Goal: Transaction & Acquisition: Purchase product/service

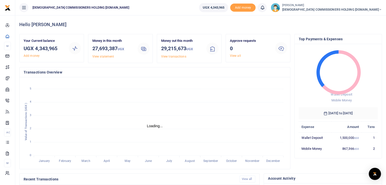
scroll to position [4, 4]
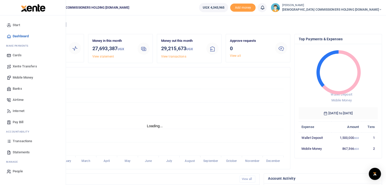
click at [20, 76] on span "Mobile Money" at bounding box center [23, 77] width 20 height 5
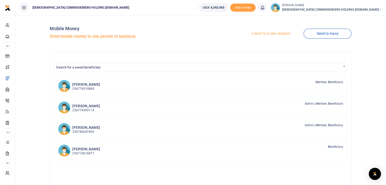
click at [261, 34] on link "Send to a new recipient" at bounding box center [270, 33] width 66 height 9
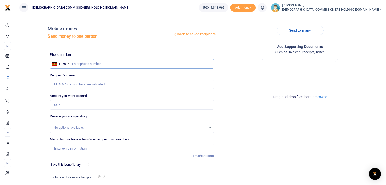
click at [83, 63] on input "text" at bounding box center [132, 64] width 164 height 10
type input "763923760"
type input "Mary Nagudi"
type input "763923760"
click at [67, 102] on input "Amount you want to send" at bounding box center [132, 105] width 164 height 10
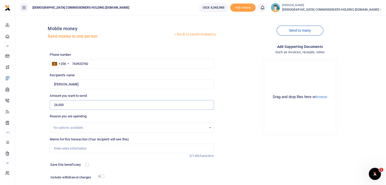
type input "26,000"
click at [64, 148] on input "Memo for this transaction (Your recipient will see this)" at bounding box center [132, 149] width 164 height 10
type input "Payment of food for the audit team 29th Sept 2025"
click at [102, 177] on input "checkbox" at bounding box center [101, 176] width 7 height 3
checkbox input "true"
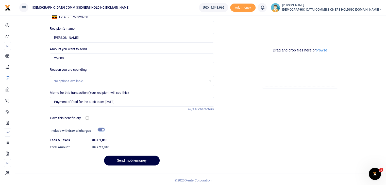
scroll to position [48, 0]
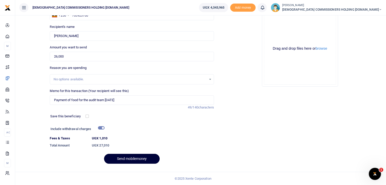
click at [129, 159] on button "Send mobilemoney" at bounding box center [132, 159] width 56 height 10
